Goal: Task Accomplishment & Management: Manage account settings

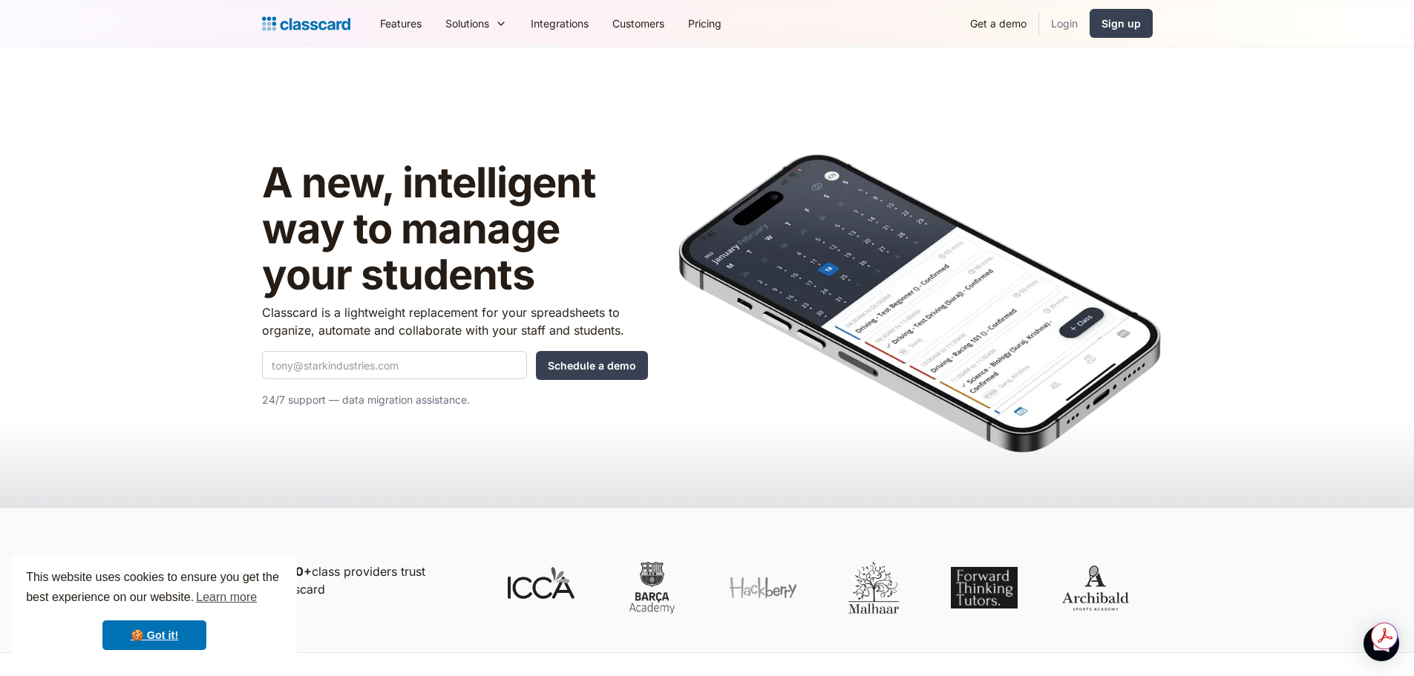
click at [1066, 37] on link "Login" at bounding box center [1064, 23] width 50 height 33
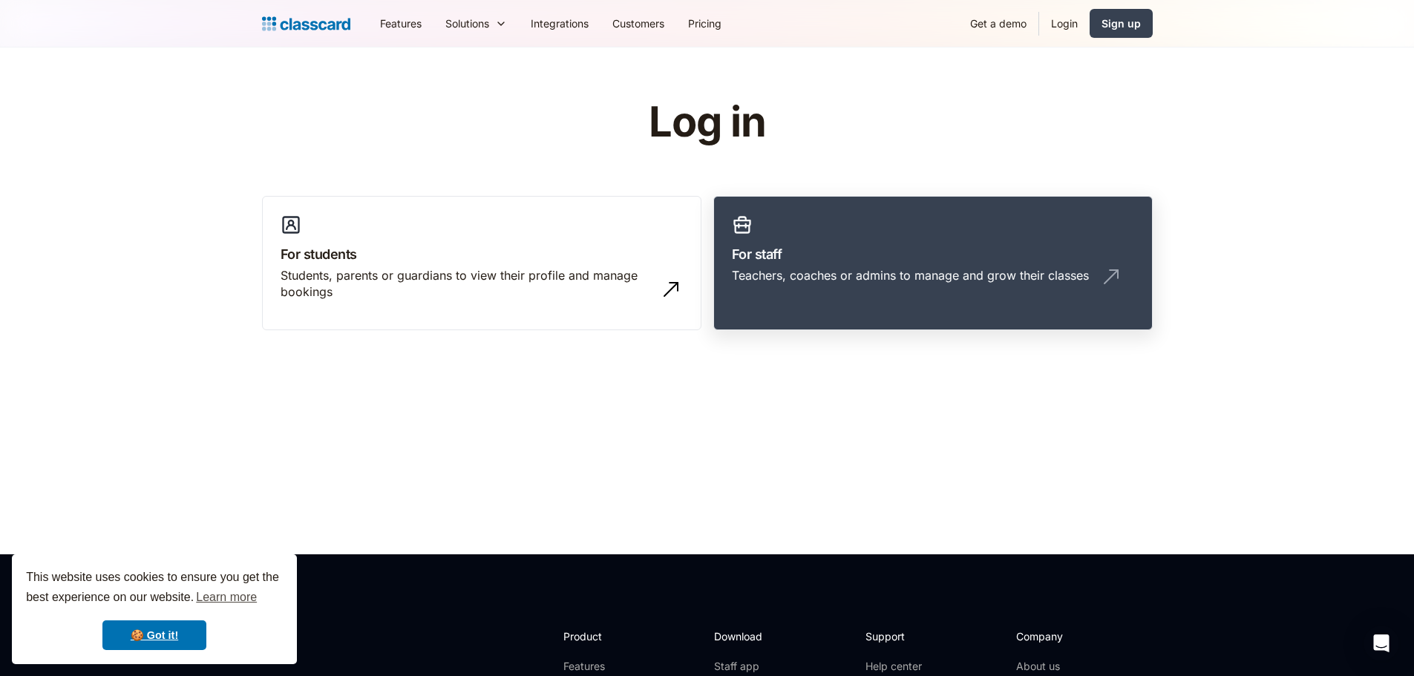
click at [839, 243] on link "For staff Teachers, coaches or admins to manage and grow their classes" at bounding box center [932, 263] width 439 height 135
